Goal: Task Accomplishment & Management: Manage account settings

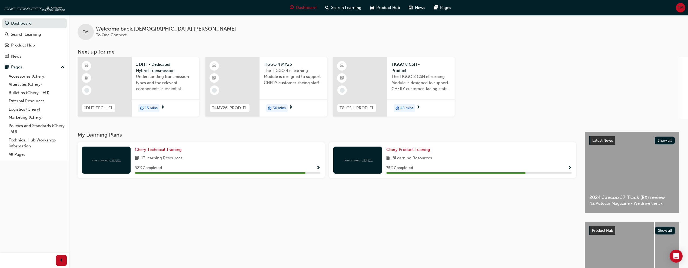
click at [678, 6] on span "TM" at bounding box center [681, 8] width 6 height 6
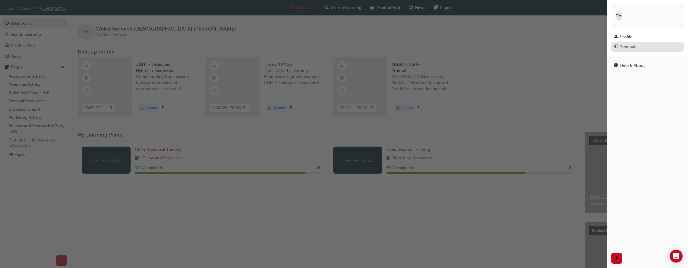
click at [646, 44] on div "Sign out" at bounding box center [647, 47] width 67 height 7
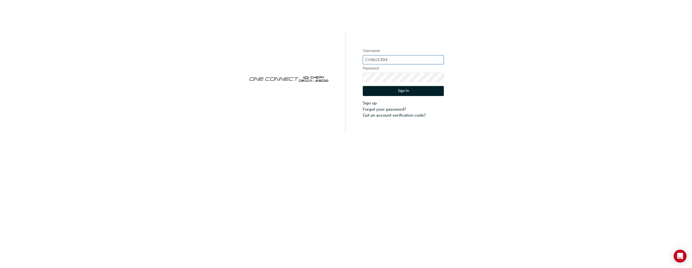
click at [405, 59] on input "CHAU1304" at bounding box center [403, 59] width 81 height 9
type input "CHAU1305"
click at [409, 92] on button "Sign In" at bounding box center [403, 91] width 81 height 10
